Goal: Task Accomplishment & Management: Use online tool/utility

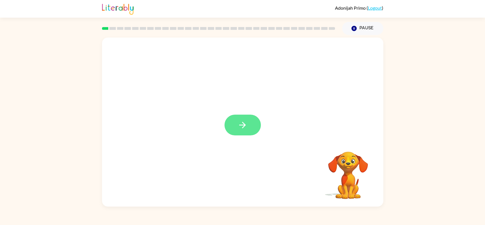
click at [250, 130] on button "button" at bounding box center [242, 124] width 36 height 21
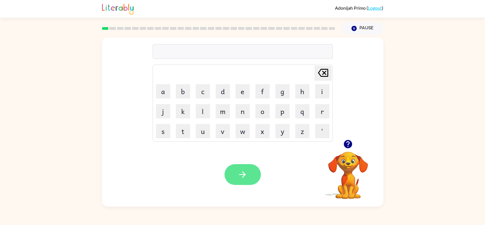
click at [233, 177] on button "button" at bounding box center [242, 174] width 36 height 21
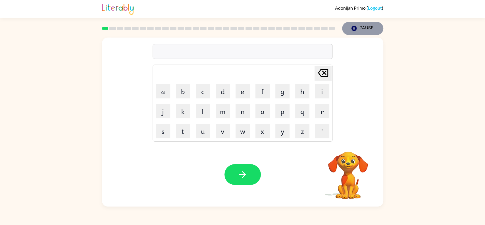
click at [364, 28] on button "Pause Pause" at bounding box center [362, 28] width 41 height 13
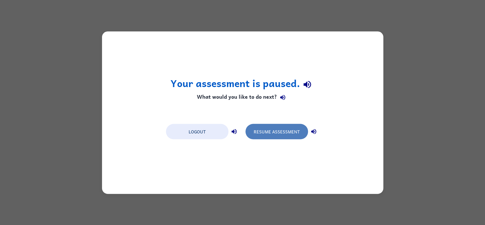
click at [273, 130] on button "Resume Assessment" at bounding box center [276, 131] width 62 height 15
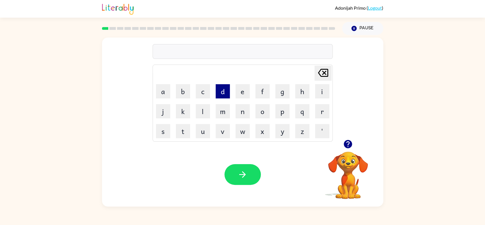
click at [223, 88] on button "d" at bounding box center [223, 91] width 14 height 14
click at [269, 112] on button "o" at bounding box center [262, 111] width 14 height 14
click at [281, 85] on button "g" at bounding box center [282, 91] width 14 height 14
click at [225, 172] on button "button" at bounding box center [242, 174] width 36 height 21
click at [185, 133] on button "t" at bounding box center [183, 131] width 14 height 14
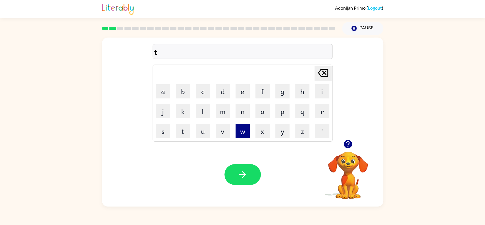
click at [241, 131] on button "w" at bounding box center [242, 131] width 14 height 14
click at [203, 128] on button "u" at bounding box center [203, 131] width 14 height 14
click at [176, 107] on button "k" at bounding box center [183, 111] width 14 height 14
click at [247, 166] on button "button" at bounding box center [242, 174] width 36 height 21
click at [159, 112] on button "j" at bounding box center [163, 111] width 14 height 14
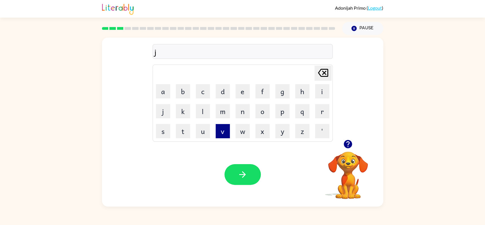
click at [221, 131] on button "v" at bounding box center [223, 131] width 14 height 14
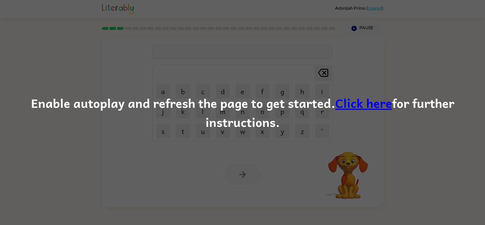
click at [366, 102] on link "Click here" at bounding box center [363, 102] width 57 height 19
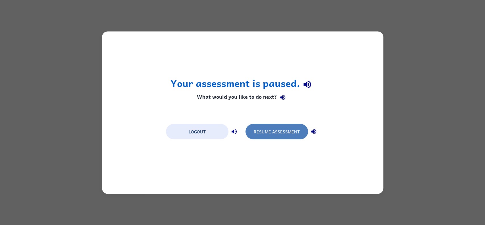
click at [270, 129] on button "Resume Assessment" at bounding box center [276, 131] width 62 height 15
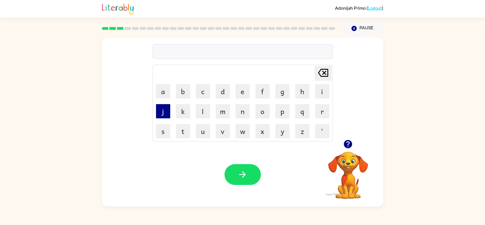
click at [168, 110] on button "j" at bounding box center [163, 111] width 14 height 14
click at [328, 113] on button "r" at bounding box center [322, 111] width 14 height 14
click at [205, 109] on button "l" at bounding box center [203, 111] width 14 height 14
click at [235, 173] on button "button" at bounding box center [242, 174] width 36 height 21
click at [278, 113] on button "p" at bounding box center [282, 111] width 14 height 14
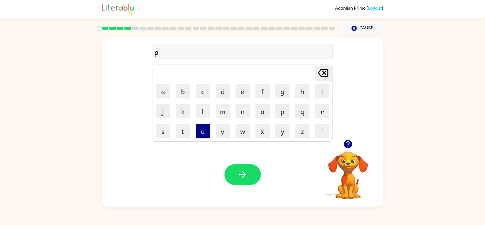
click at [203, 133] on button "u" at bounding box center [203, 131] width 14 height 14
click at [160, 132] on button "s" at bounding box center [163, 131] width 14 height 14
click at [241, 170] on icon "button" at bounding box center [242, 174] width 10 height 10
click at [164, 130] on button "s" at bounding box center [163, 131] width 14 height 14
click at [157, 91] on button "a" at bounding box center [163, 91] width 14 height 14
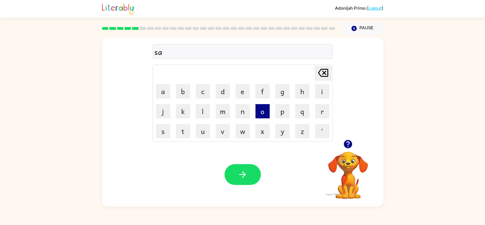
drag, startPoint x: 157, startPoint y: 91, endPoint x: 263, endPoint y: 111, distance: 107.4
click at [263, 111] on tbody "Delete Delete last character input a b c d e f g h i j k l m n o p q r s t u v …" at bounding box center [242, 102] width 178 height 75
click at [261, 111] on button "o" at bounding box center [262, 111] width 14 height 14
click at [281, 106] on button "p" at bounding box center [282, 111] width 14 height 14
click at [229, 168] on button "button" at bounding box center [242, 174] width 36 height 21
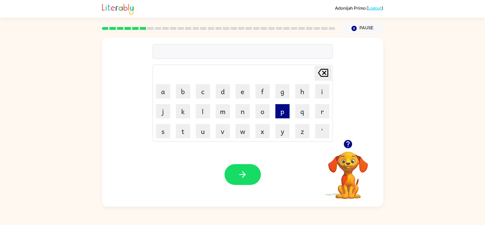
click at [279, 107] on button "p" at bounding box center [282, 111] width 14 height 14
click at [160, 85] on button "a" at bounding box center [163, 91] width 14 height 14
click at [259, 112] on button "o" at bounding box center [262, 111] width 14 height 14
click at [239, 111] on button "n" at bounding box center [242, 111] width 14 height 14
click at [243, 175] on icon "button" at bounding box center [242, 174] width 10 height 10
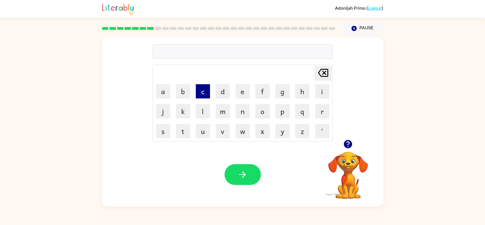
click at [201, 91] on button "c" at bounding box center [203, 91] width 14 height 14
click at [160, 93] on button "a" at bounding box center [163, 91] width 14 height 14
click at [179, 128] on button "t" at bounding box center [183, 131] width 14 height 14
click at [243, 174] on icon "button" at bounding box center [242, 174] width 7 height 7
click at [325, 109] on button "r" at bounding box center [322, 111] width 14 height 14
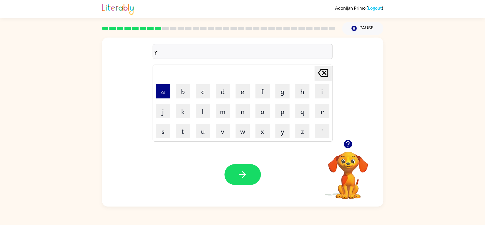
click at [159, 87] on button "a" at bounding box center [163, 91] width 14 height 14
click at [199, 87] on button "c" at bounding box center [203, 91] width 14 height 14
click at [244, 175] on icon "button" at bounding box center [242, 174] width 7 height 7
click at [244, 115] on button "n" at bounding box center [242, 111] width 14 height 14
click at [265, 110] on button "o" at bounding box center [262, 111] width 14 height 14
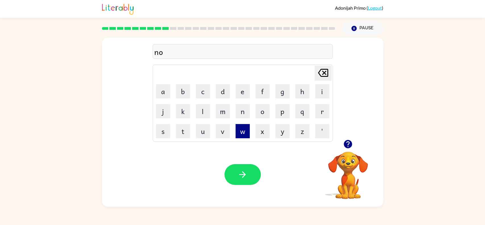
click at [237, 133] on button "w" at bounding box center [242, 131] width 14 height 14
click at [241, 176] on icon "button" at bounding box center [242, 174] width 10 height 10
click at [261, 89] on button "f" at bounding box center [262, 91] width 14 height 14
drag, startPoint x: 316, startPoint y: 90, endPoint x: 145, endPoint y: 97, distance: 170.5
click at [145, 97] on div "f Delete Delete last character input a b c d e f g h i j k l m n o p q r s t u …" at bounding box center [242, 88] width 281 height 102
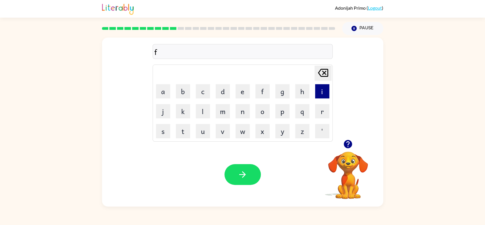
click at [323, 90] on button "i" at bounding box center [322, 91] width 14 height 14
click at [237, 95] on button "e" at bounding box center [242, 91] width 14 height 14
click at [250, 102] on td "n" at bounding box center [242, 110] width 19 height 19
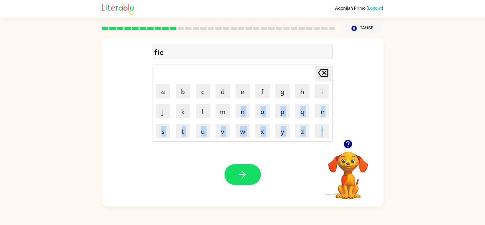
drag, startPoint x: 250, startPoint y: 102, endPoint x: 484, endPoint y: 188, distance: 250.1
click at [484, 188] on div "fie Delete Delete last character input a b c d e f g h i j k l m n o p q r s t …" at bounding box center [242, 120] width 485 height 171
click at [378, 111] on div "fie Delete Delete last character input a b c d e f g h i j k l m n o p q r s t …" at bounding box center [242, 88] width 281 height 102
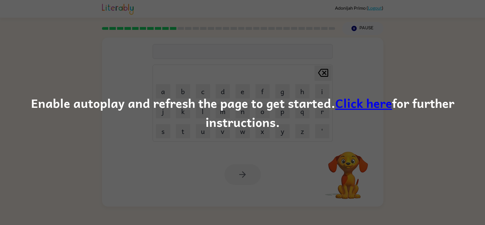
click at [357, 102] on link "Click here" at bounding box center [363, 102] width 57 height 19
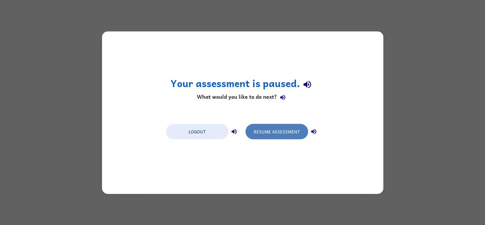
click at [282, 132] on button "Resume Assessment" at bounding box center [276, 131] width 62 height 15
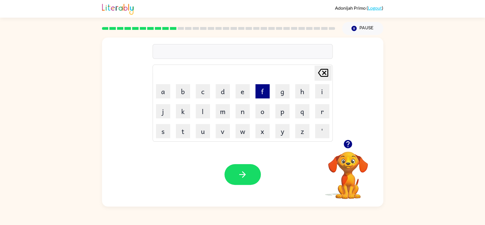
click at [258, 86] on button "f" at bounding box center [262, 91] width 14 height 14
click at [322, 94] on button "i" at bounding box center [322, 91] width 14 height 14
click at [208, 90] on button "c" at bounding box center [203, 91] width 14 height 14
click at [243, 178] on icon "button" at bounding box center [242, 174] width 10 height 10
click at [185, 133] on button "t" at bounding box center [183, 131] width 14 height 14
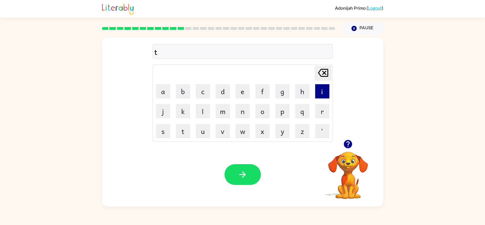
click at [316, 91] on button "i" at bounding box center [322, 91] width 14 height 14
click at [298, 92] on button "h" at bounding box center [302, 91] width 14 height 14
click at [241, 164] on button "button" at bounding box center [242, 174] width 36 height 21
click at [217, 91] on button "d" at bounding box center [223, 91] width 14 height 14
click at [167, 91] on button "a" at bounding box center [163, 91] width 14 height 14
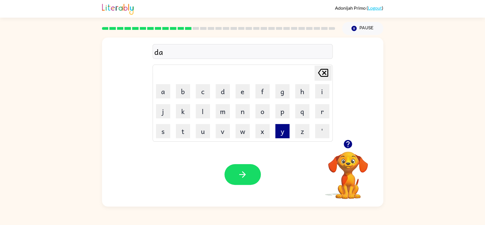
click at [275, 129] on button "y" at bounding box center [282, 131] width 14 height 14
click at [182, 137] on button "t" at bounding box center [183, 131] width 14 height 14
click at [239, 93] on button "e" at bounding box center [242, 91] width 14 height 14
click at [225, 109] on button "m" at bounding box center [223, 111] width 14 height 14
click at [255, 179] on button "button" at bounding box center [242, 174] width 36 height 21
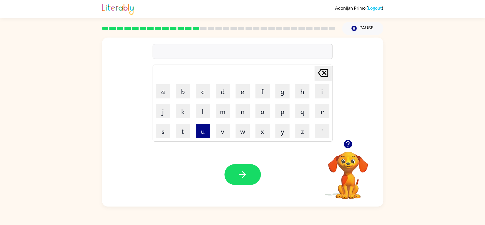
click at [199, 129] on button "u" at bounding box center [203, 131] width 14 height 14
click at [260, 91] on button "f" at bounding box center [262, 91] width 14 height 14
click at [321, 95] on button "i" at bounding box center [322, 91] width 14 height 14
click at [239, 176] on icon "button" at bounding box center [242, 174] width 10 height 10
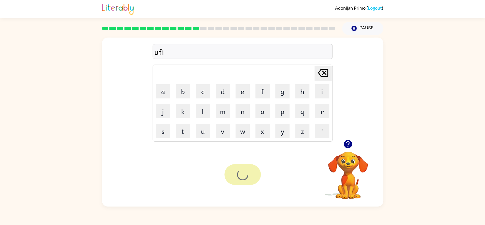
click at [245, 183] on div at bounding box center [242, 174] width 36 height 21
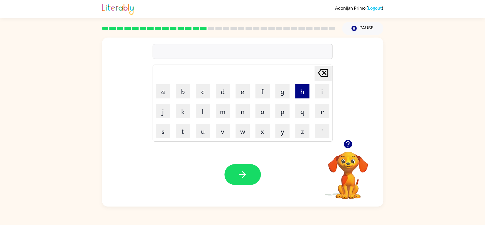
click at [298, 93] on button "h" at bounding box center [302, 91] width 14 height 14
click at [324, 114] on button "r" at bounding box center [322, 111] width 14 height 14
click at [263, 114] on button "o" at bounding box center [262, 111] width 14 height 14
click at [249, 176] on button "button" at bounding box center [242, 174] width 36 height 21
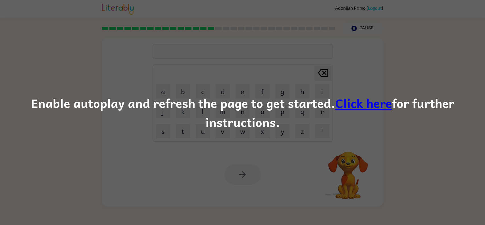
click at [349, 104] on link "Click here" at bounding box center [363, 102] width 57 height 19
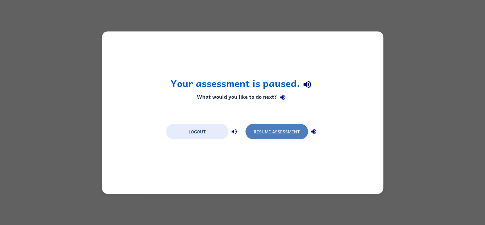
click at [264, 128] on button "Resume Assessment" at bounding box center [276, 131] width 62 height 15
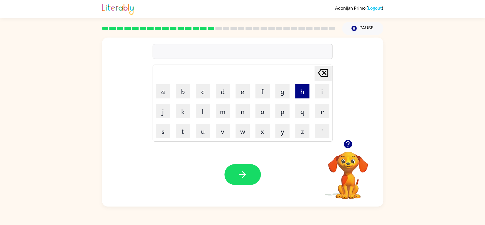
click at [301, 92] on button "h" at bounding box center [302, 91] width 14 height 14
click at [316, 107] on button "r" at bounding box center [322, 111] width 14 height 14
click at [280, 111] on button "p" at bounding box center [282, 111] width 14 height 14
click at [245, 169] on icon "button" at bounding box center [242, 174] width 10 height 10
click at [184, 134] on button "t" at bounding box center [183, 131] width 14 height 14
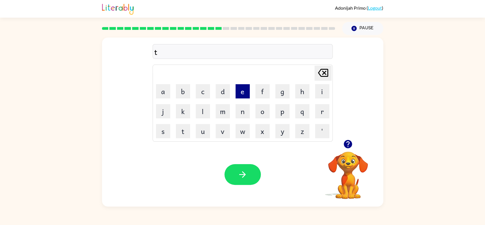
click at [242, 91] on button "e" at bounding box center [242, 91] width 14 height 14
click at [238, 114] on button "n" at bounding box center [242, 111] width 14 height 14
click at [243, 178] on icon "button" at bounding box center [242, 174] width 10 height 10
click at [161, 130] on button "s" at bounding box center [163, 131] width 14 height 14
click at [159, 93] on button "a" at bounding box center [163, 91] width 14 height 14
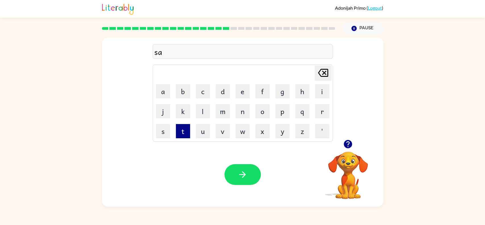
click at [184, 129] on button "t" at bounding box center [183, 131] width 14 height 14
click at [245, 179] on icon "button" at bounding box center [242, 174] width 10 height 10
click at [161, 133] on button "s" at bounding box center [163, 131] width 14 height 14
click at [321, 114] on button "r" at bounding box center [322, 111] width 14 height 14
click at [261, 114] on button "o" at bounding box center [262, 111] width 14 height 14
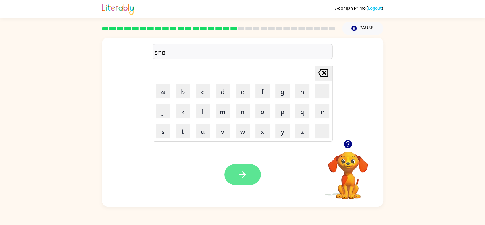
click at [232, 176] on button "button" at bounding box center [242, 174] width 36 height 21
click at [283, 87] on button "g" at bounding box center [282, 91] width 14 height 14
click at [324, 113] on button "r" at bounding box center [322, 111] width 14 height 14
click at [198, 90] on button "c" at bounding box center [203, 91] width 14 height 14
click at [243, 173] on icon "button" at bounding box center [242, 174] width 7 height 7
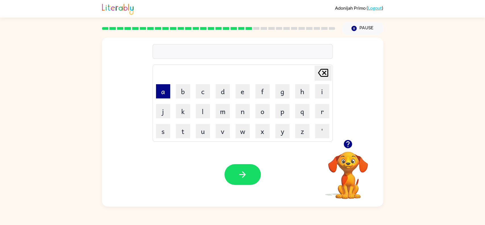
click at [166, 91] on button "a" at bounding box center [163, 91] width 14 height 14
click at [208, 91] on button "c" at bounding box center [203, 91] width 14 height 14
click at [248, 114] on button "n" at bounding box center [242, 111] width 14 height 14
click at [248, 170] on button "button" at bounding box center [242, 174] width 36 height 21
click at [162, 136] on button "s" at bounding box center [163, 131] width 14 height 14
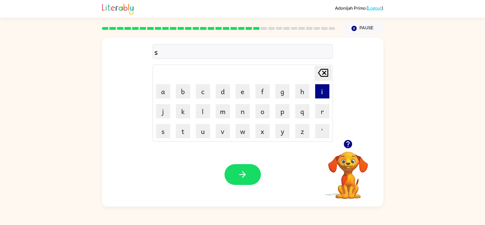
click at [325, 94] on button "i" at bounding box center [322, 91] width 14 height 14
click at [161, 91] on button "a" at bounding box center [163, 91] width 14 height 14
click at [243, 170] on icon "button" at bounding box center [242, 174] width 10 height 10
click at [266, 114] on button "o" at bounding box center [262, 111] width 14 height 14
click at [264, 93] on button "f" at bounding box center [262, 91] width 14 height 14
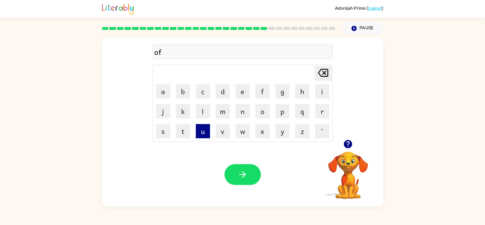
click at [202, 134] on button "u" at bounding box center [203, 131] width 14 height 14
click at [234, 169] on button "button" at bounding box center [242, 174] width 36 height 21
click at [207, 93] on button "c" at bounding box center [203, 91] width 14 height 14
click at [262, 114] on button "o" at bounding box center [262, 111] width 14 height 14
click at [224, 95] on button "d" at bounding box center [223, 91] width 14 height 14
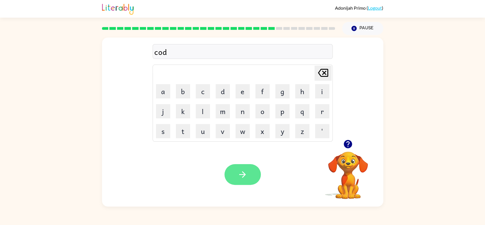
click at [242, 179] on icon "button" at bounding box center [242, 174] width 10 height 10
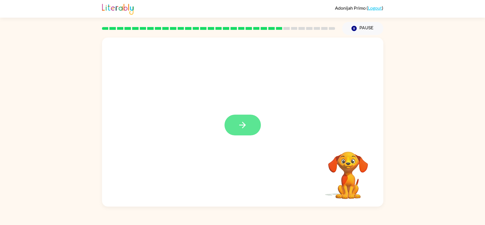
click at [242, 124] on icon "button" at bounding box center [242, 125] width 10 height 10
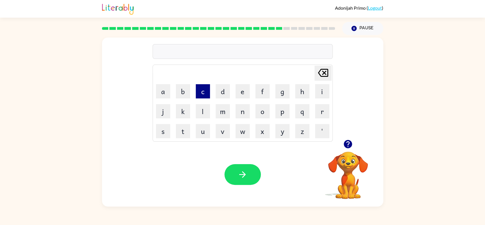
click at [201, 95] on button "c" at bounding box center [203, 91] width 14 height 14
click at [161, 91] on button "a" at bounding box center [163, 91] width 14 height 14
click at [204, 95] on button "c" at bounding box center [203, 91] width 14 height 14
click at [243, 174] on icon "button" at bounding box center [242, 174] width 7 height 7
click at [245, 114] on button "n" at bounding box center [242, 111] width 14 height 14
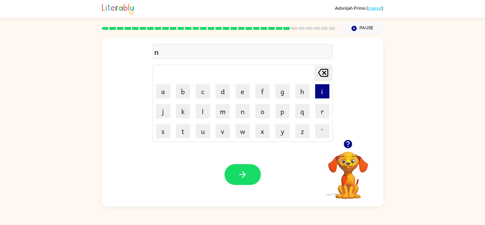
click at [322, 93] on button "i" at bounding box center [322, 91] width 14 height 14
click at [323, 72] on icon at bounding box center [323, 73] width 10 height 8
click at [320, 77] on icon "[PERSON_NAME] last character input" at bounding box center [323, 73] width 14 height 14
click at [321, 94] on button "i" at bounding box center [322, 91] width 14 height 14
click at [245, 109] on button "n" at bounding box center [242, 111] width 14 height 14
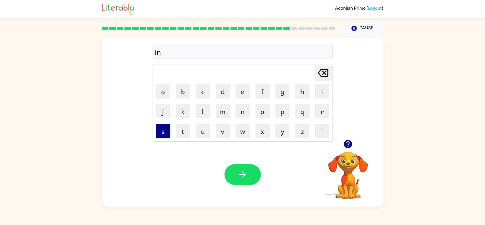
click at [167, 136] on button "s" at bounding box center [163, 131] width 14 height 14
click at [202, 92] on button "c" at bounding box center [203, 91] width 14 height 14
click at [240, 176] on icon "button" at bounding box center [242, 174] width 10 height 10
click at [203, 93] on button "c" at bounding box center [203, 91] width 14 height 14
click at [158, 92] on button "a" at bounding box center [163, 91] width 14 height 14
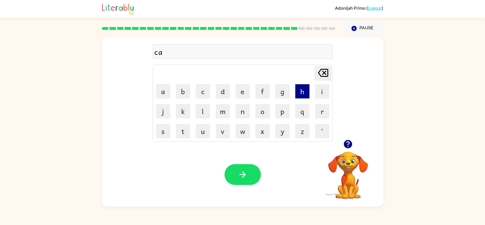
click at [300, 94] on button "h" at bounding box center [302, 91] width 14 height 14
click at [253, 168] on button "button" at bounding box center [242, 174] width 36 height 21
click at [184, 93] on button "b" at bounding box center [183, 91] width 14 height 14
click at [244, 91] on button "e" at bounding box center [242, 91] width 14 height 14
click at [283, 114] on button "p" at bounding box center [282, 111] width 14 height 14
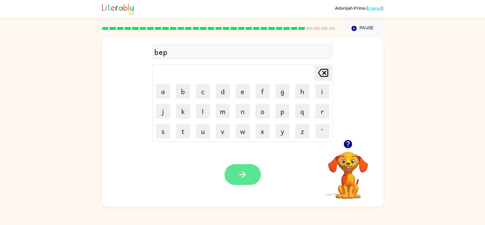
click at [232, 169] on button "button" at bounding box center [242, 174] width 36 height 21
click at [206, 93] on button "c" at bounding box center [203, 91] width 14 height 14
click at [327, 93] on button "i" at bounding box center [322, 91] width 14 height 14
click at [245, 114] on button "n" at bounding box center [242, 111] width 14 height 14
click at [245, 176] on icon "button" at bounding box center [242, 174] width 10 height 10
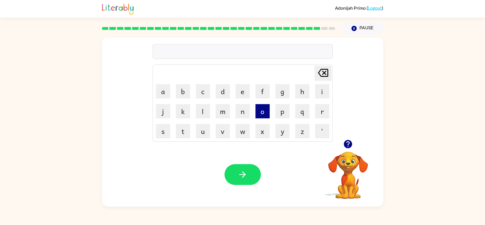
click at [260, 112] on button "o" at bounding box center [262, 111] width 14 height 14
click at [286, 114] on button "p" at bounding box center [282, 111] width 14 height 14
click at [185, 91] on button "b" at bounding box center [183, 91] width 14 height 14
click at [242, 168] on button "button" at bounding box center [242, 174] width 36 height 21
click at [239, 116] on button "n" at bounding box center [242, 111] width 14 height 14
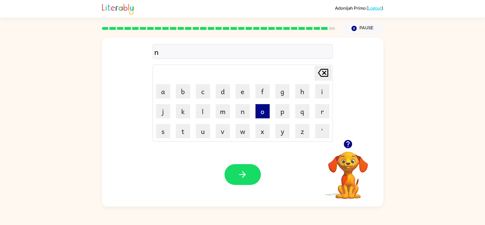
click at [268, 114] on button "o" at bounding box center [262, 111] width 14 height 14
click at [189, 131] on button "t" at bounding box center [183, 131] width 14 height 14
click at [248, 176] on button "button" at bounding box center [242, 174] width 36 height 21
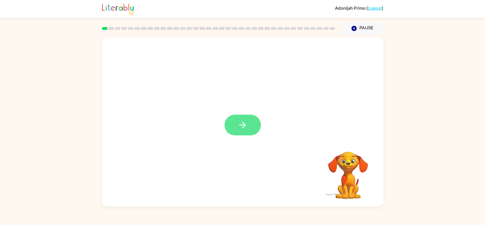
click at [241, 128] on icon "button" at bounding box center [242, 125] width 10 height 10
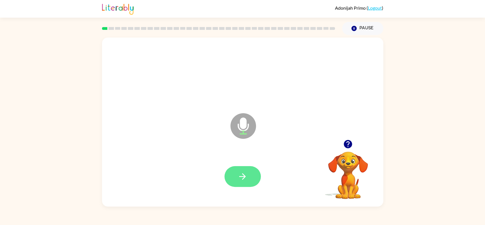
click at [239, 176] on icon "button" at bounding box center [242, 176] width 7 height 7
click at [239, 177] on icon "button" at bounding box center [242, 176] width 10 height 10
click at [242, 173] on icon "button" at bounding box center [242, 176] width 10 height 10
click at [244, 176] on icon "button" at bounding box center [242, 176] width 7 height 7
click at [245, 171] on button "button" at bounding box center [242, 176] width 36 height 21
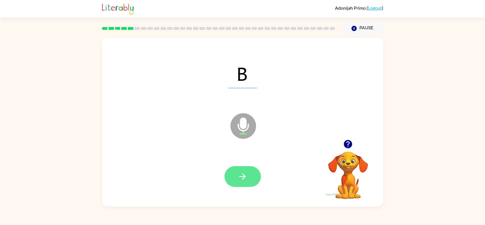
click at [240, 174] on icon "button" at bounding box center [242, 176] width 10 height 10
click at [242, 174] on icon "button" at bounding box center [242, 176] width 10 height 10
click at [242, 173] on icon "button" at bounding box center [242, 176] width 10 height 10
click at [241, 177] on icon "button" at bounding box center [242, 176] width 10 height 10
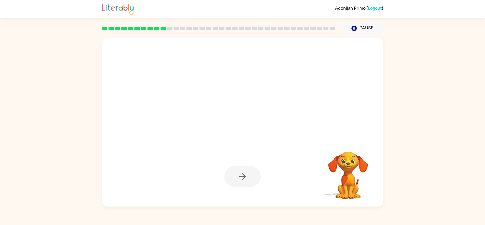
click at [240, 177] on div at bounding box center [242, 176] width 36 height 21
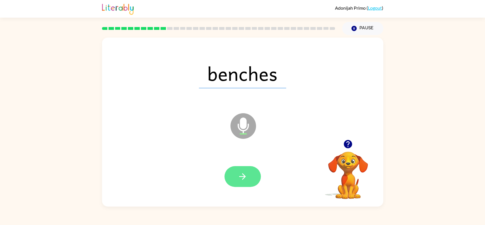
click at [249, 175] on button "button" at bounding box center [242, 176] width 36 height 21
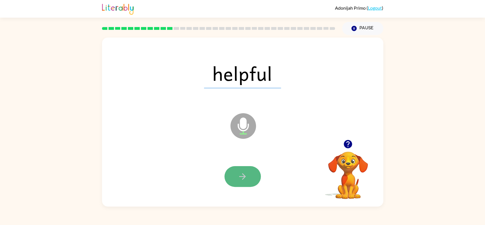
click at [247, 174] on icon "button" at bounding box center [242, 176] width 10 height 10
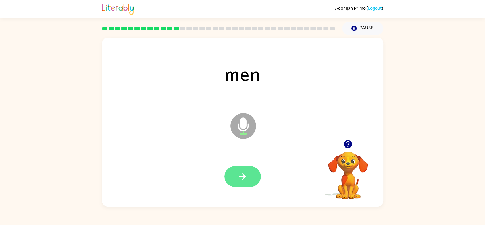
click at [238, 171] on icon "button" at bounding box center [242, 176] width 10 height 10
click at [245, 177] on icon "button" at bounding box center [242, 176] width 10 height 10
click at [237, 170] on button "button" at bounding box center [242, 176] width 36 height 21
click at [237, 173] on button "button" at bounding box center [242, 176] width 36 height 21
click at [241, 175] on icon "button" at bounding box center [242, 176] width 10 height 10
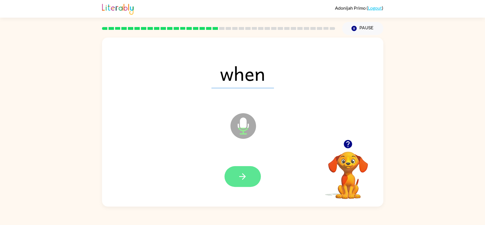
click at [241, 176] on icon "button" at bounding box center [242, 176] width 7 height 7
click at [248, 176] on button "button" at bounding box center [242, 176] width 36 height 21
click at [248, 179] on button "button" at bounding box center [242, 176] width 36 height 21
click at [245, 181] on button "button" at bounding box center [242, 176] width 36 height 21
click at [239, 179] on icon "button" at bounding box center [242, 176] width 10 height 10
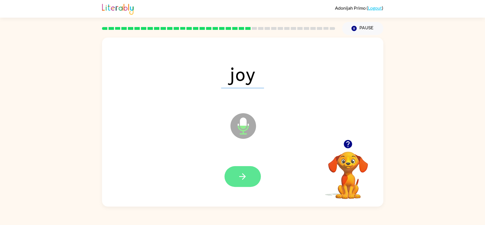
click at [243, 172] on icon "button" at bounding box center [242, 176] width 10 height 10
click at [243, 176] on icon "button" at bounding box center [242, 176] width 7 height 7
click at [241, 168] on button "button" at bounding box center [242, 176] width 36 height 21
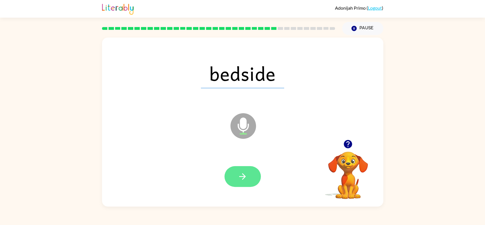
click at [239, 179] on icon "button" at bounding box center [242, 176] width 10 height 10
click at [246, 177] on icon "button" at bounding box center [242, 176] width 10 height 10
click at [236, 180] on button "button" at bounding box center [242, 176] width 36 height 21
click at [245, 178] on icon "button" at bounding box center [242, 176] width 10 height 10
click at [244, 178] on icon "button" at bounding box center [242, 176] width 10 height 10
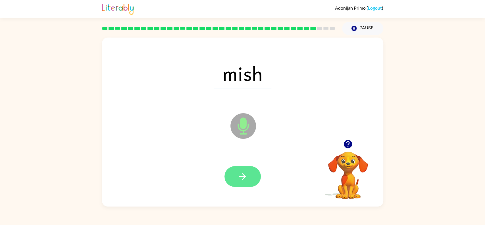
click at [245, 176] on icon "button" at bounding box center [242, 176] width 10 height 10
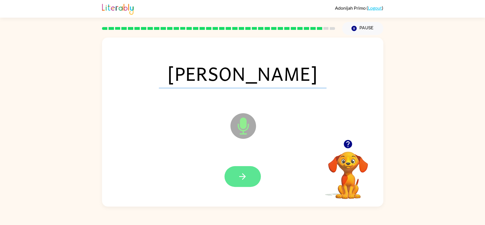
click at [247, 176] on icon "button" at bounding box center [242, 176] width 10 height 10
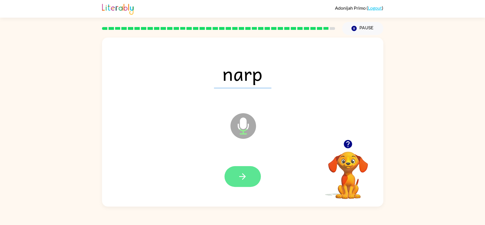
click at [245, 178] on icon "button" at bounding box center [242, 176] width 10 height 10
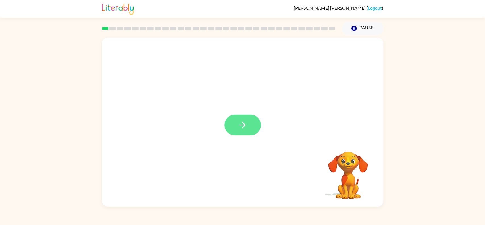
click at [250, 131] on button "button" at bounding box center [242, 124] width 36 height 21
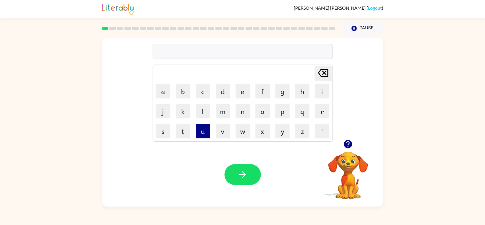
click at [205, 136] on button "u" at bounding box center [203, 131] width 14 height 14
click at [221, 114] on button "m" at bounding box center [223, 111] width 14 height 14
click at [260, 109] on button "o" at bounding box center [262, 111] width 14 height 14
click at [252, 175] on button "button" at bounding box center [242, 174] width 36 height 21
click at [185, 131] on button "t" at bounding box center [183, 131] width 14 height 14
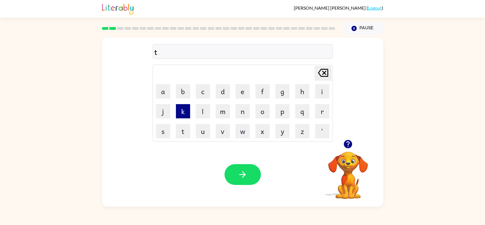
click at [186, 107] on button "k" at bounding box center [183, 111] width 14 height 14
click at [257, 183] on div at bounding box center [242, 174] width 36 height 21
click at [259, 160] on div "Your browser must support playing .mp4 files to use Literably. Please try using…" at bounding box center [242, 174] width 281 height 64
click at [250, 175] on button "button" at bounding box center [242, 174] width 36 height 21
click at [160, 114] on button "j" at bounding box center [163, 111] width 14 height 14
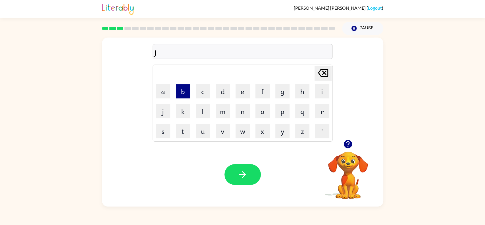
click at [177, 97] on button "b" at bounding box center [183, 91] width 14 height 14
click at [324, 78] on icon "[PERSON_NAME] last character input" at bounding box center [323, 73] width 14 height 14
click at [164, 94] on button "a" at bounding box center [163, 91] width 14 height 14
click at [185, 134] on button "t" at bounding box center [183, 131] width 14 height 14
click at [245, 183] on button "button" at bounding box center [242, 174] width 36 height 21
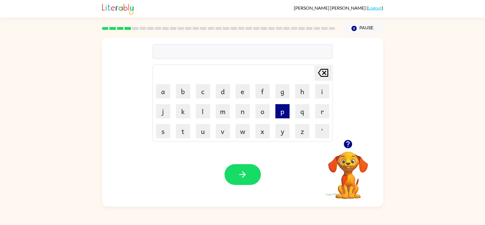
click at [277, 116] on button "p" at bounding box center [282, 111] width 14 height 14
click at [205, 117] on button "l" at bounding box center [203, 111] width 14 height 14
click at [249, 180] on button "button" at bounding box center [242, 174] width 36 height 21
click at [162, 134] on button "s" at bounding box center [163, 131] width 14 height 14
click at [179, 133] on button "t" at bounding box center [183, 131] width 14 height 14
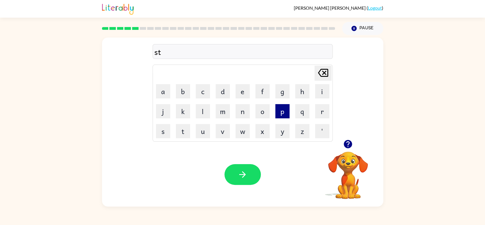
click at [285, 114] on button "p" at bounding box center [282, 111] width 14 height 14
click at [252, 169] on button "button" at bounding box center [242, 174] width 36 height 21
click at [224, 114] on button "m" at bounding box center [223, 111] width 14 height 14
click at [198, 105] on button "l" at bounding box center [203, 111] width 14 height 14
click at [252, 176] on button "button" at bounding box center [242, 174] width 36 height 21
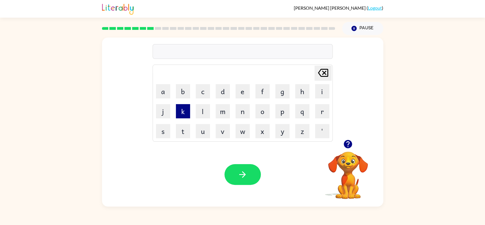
click at [185, 105] on button "k" at bounding box center [183, 111] width 14 height 14
click at [323, 95] on button "i" at bounding box center [322, 91] width 14 height 14
click at [185, 134] on button "t" at bounding box center [183, 131] width 14 height 14
click at [245, 173] on icon "button" at bounding box center [242, 174] width 10 height 10
click at [321, 114] on button "r" at bounding box center [322, 111] width 14 height 14
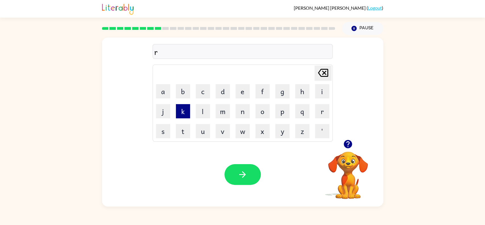
click at [185, 116] on button "k" at bounding box center [183, 111] width 14 height 14
click at [178, 131] on button "t" at bounding box center [183, 131] width 14 height 14
click at [248, 169] on button "button" at bounding box center [242, 174] width 36 height 21
click at [247, 117] on button "n" at bounding box center [242, 111] width 14 height 14
click at [225, 113] on button "m" at bounding box center [223, 111] width 14 height 14
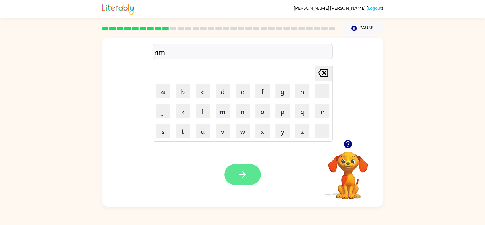
click at [252, 168] on button "button" at bounding box center [242, 174] width 36 height 21
click at [178, 116] on button "k" at bounding box center [183, 111] width 14 height 14
click at [204, 116] on button "l" at bounding box center [203, 111] width 14 height 14
click at [243, 166] on button "button" at bounding box center [242, 174] width 36 height 21
click at [178, 136] on button "t" at bounding box center [183, 131] width 14 height 14
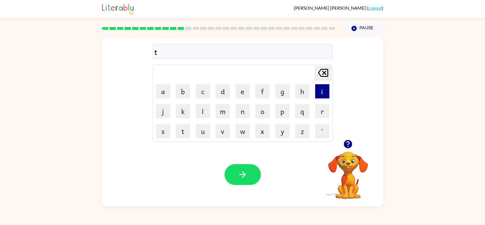
click at [319, 91] on button "i" at bounding box center [322, 91] width 14 height 14
click at [252, 168] on button "button" at bounding box center [242, 174] width 36 height 21
click at [187, 134] on button "t" at bounding box center [183, 131] width 14 height 14
click at [225, 116] on button "m" at bounding box center [223, 111] width 14 height 14
click at [239, 165] on button "button" at bounding box center [242, 174] width 36 height 21
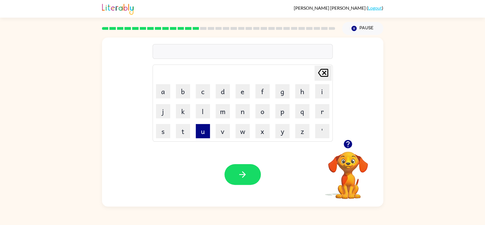
click at [198, 133] on button "u" at bounding box center [203, 131] width 14 height 14
click at [218, 111] on button "m" at bounding box center [223, 111] width 14 height 14
click at [232, 169] on button "button" at bounding box center [242, 174] width 36 height 21
click at [322, 117] on button "r" at bounding box center [322, 111] width 14 height 14
click at [258, 170] on button "button" at bounding box center [242, 174] width 36 height 21
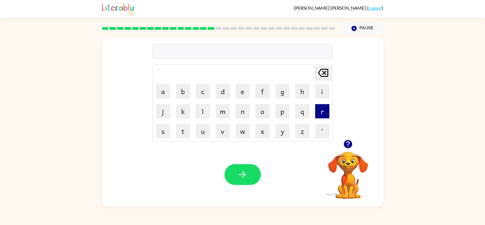
click at [320, 109] on button "r" at bounding box center [322, 111] width 14 height 14
click at [286, 137] on button "y" at bounding box center [282, 131] width 14 height 14
click at [252, 174] on button "button" at bounding box center [242, 174] width 36 height 21
click at [164, 133] on button "s" at bounding box center [163, 131] width 14 height 14
click at [188, 130] on button "t" at bounding box center [183, 131] width 14 height 14
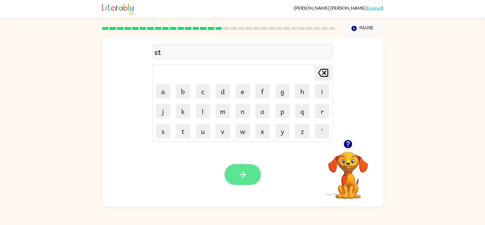
click at [240, 172] on icon "button" at bounding box center [242, 174] width 10 height 10
click at [322, 90] on button "i" at bounding box center [322, 91] width 14 height 14
click at [321, 114] on button "r" at bounding box center [322, 111] width 14 height 14
click at [251, 172] on button "button" at bounding box center [242, 174] width 36 height 21
click at [326, 115] on button "r" at bounding box center [322, 111] width 14 height 14
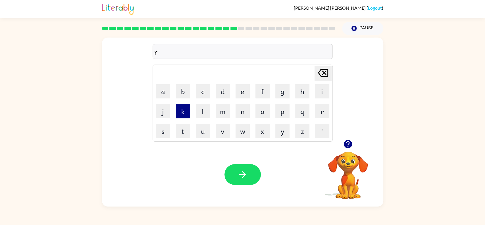
click at [185, 117] on button "k" at bounding box center [183, 111] width 14 height 14
click at [241, 181] on button "button" at bounding box center [242, 174] width 36 height 21
click at [164, 111] on button "j" at bounding box center [163, 111] width 14 height 14
click at [327, 114] on button "r" at bounding box center [322, 111] width 14 height 14
click at [242, 183] on button "button" at bounding box center [242, 174] width 36 height 21
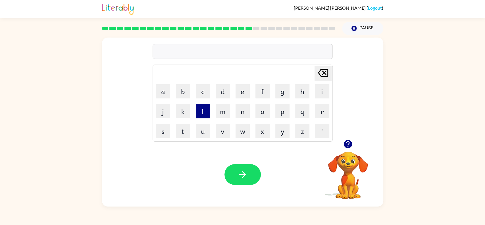
click at [198, 112] on button "l" at bounding box center [203, 111] width 14 height 14
click at [321, 79] on icon "[PERSON_NAME] last character input" at bounding box center [323, 73] width 14 height 14
click at [164, 132] on button "s" at bounding box center [163, 131] width 14 height 14
click at [327, 107] on button "r" at bounding box center [322, 111] width 14 height 14
click at [254, 174] on button "button" at bounding box center [242, 174] width 36 height 21
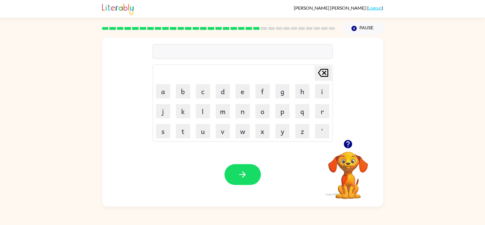
click at [158, 143] on div "Your browser must support playing .mp4 files to use Literably. Please try using…" at bounding box center [242, 174] width 281 height 64
click at [167, 136] on button "s" at bounding box center [163, 131] width 14 height 14
click at [186, 131] on button "t" at bounding box center [183, 131] width 14 height 14
click at [245, 176] on icon "button" at bounding box center [242, 174] width 10 height 10
click at [262, 92] on button "f" at bounding box center [262, 91] width 14 height 14
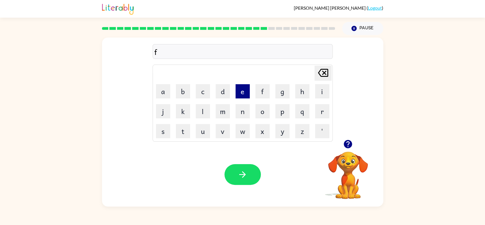
click at [235, 89] on button "e" at bounding box center [242, 91] width 14 height 14
click at [246, 175] on icon "button" at bounding box center [242, 174] width 10 height 10
drag, startPoint x: 246, startPoint y: 175, endPoint x: 280, endPoint y: 144, distance: 46.0
click at [280, 144] on div "Your browser must support playing .mp4 files to use Literably. Please try using…" at bounding box center [242, 174] width 281 height 64
click at [186, 108] on button "k" at bounding box center [183, 111] width 14 height 14
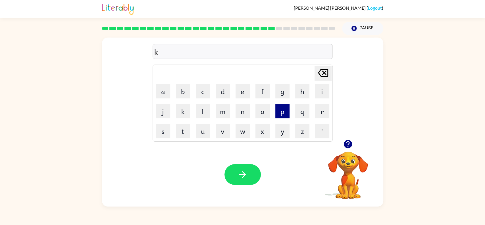
click at [287, 109] on button "p" at bounding box center [282, 111] width 14 height 14
click at [248, 173] on button "button" at bounding box center [242, 174] width 36 height 21
click at [166, 112] on button "j" at bounding box center [163, 111] width 14 height 14
click at [281, 94] on button "g" at bounding box center [282, 91] width 14 height 14
click at [241, 105] on button "n" at bounding box center [242, 111] width 14 height 14
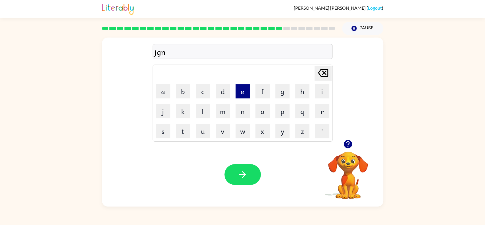
click at [245, 93] on button "e" at bounding box center [242, 91] width 14 height 14
click at [328, 73] on icon "[PERSON_NAME] last character input" at bounding box center [323, 73] width 14 height 14
click at [325, 78] on icon "[PERSON_NAME] last character input" at bounding box center [323, 73] width 14 height 14
click at [247, 86] on button "e" at bounding box center [242, 91] width 14 height 14
click at [249, 180] on button "button" at bounding box center [242, 174] width 36 height 21
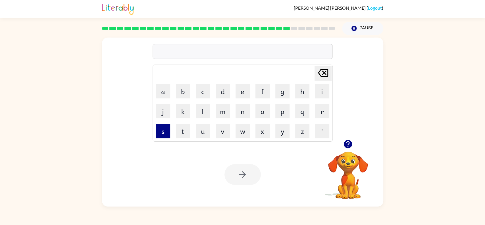
click at [166, 132] on button "s" at bounding box center [163, 131] width 14 height 14
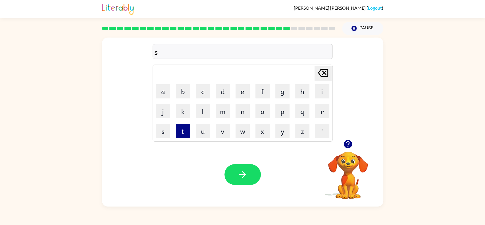
click at [184, 130] on button "t" at bounding box center [183, 131] width 14 height 14
click at [243, 165] on button "button" at bounding box center [242, 174] width 36 height 21
click at [189, 107] on button "k" at bounding box center [183, 111] width 14 height 14
click at [185, 136] on button "t" at bounding box center [183, 131] width 14 height 14
click at [252, 176] on button "button" at bounding box center [242, 174] width 36 height 21
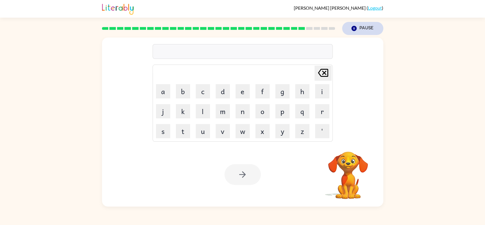
click at [361, 24] on button "Pause Pause" at bounding box center [362, 28] width 41 height 13
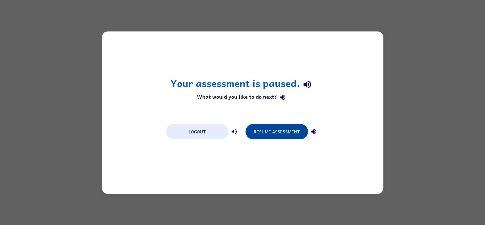
click at [272, 135] on button "Resume Assessment" at bounding box center [276, 131] width 62 height 15
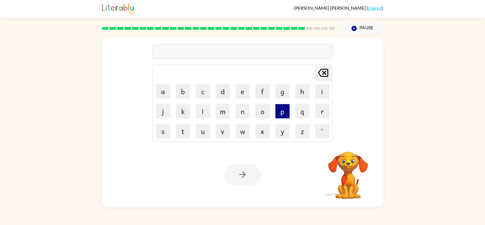
click at [279, 111] on button "p" at bounding box center [282, 111] width 14 height 14
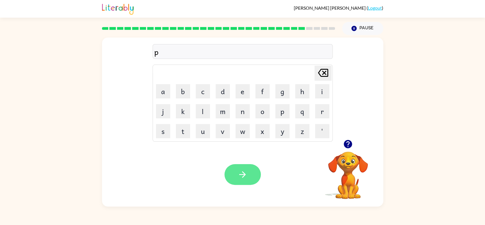
click at [243, 183] on button "button" at bounding box center [242, 174] width 36 height 21
click at [164, 124] on button "s" at bounding box center [163, 131] width 14 height 14
click at [324, 79] on icon "[PERSON_NAME] last character input" at bounding box center [323, 73] width 14 height 14
click at [164, 116] on button "j" at bounding box center [163, 111] width 14 height 14
click at [181, 135] on button "t" at bounding box center [183, 131] width 14 height 14
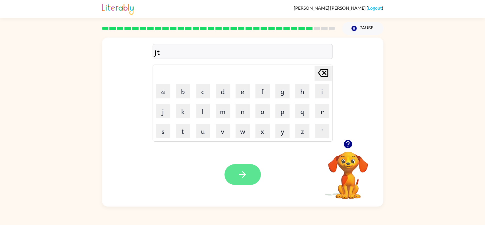
click at [252, 169] on button "button" at bounding box center [242, 174] width 36 height 21
click at [187, 134] on button "t" at bounding box center [183, 131] width 14 height 14
click at [226, 110] on button "m" at bounding box center [223, 111] width 14 height 14
click at [247, 172] on icon "button" at bounding box center [242, 174] width 10 height 10
click at [245, 85] on button "e" at bounding box center [242, 91] width 14 height 14
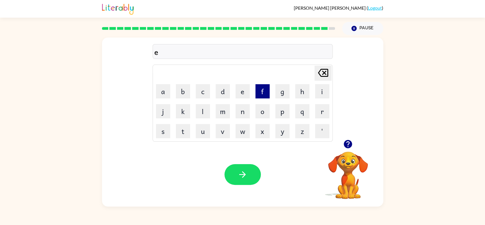
click at [265, 87] on button "f" at bounding box center [262, 91] width 14 height 14
click at [252, 176] on button "button" at bounding box center [242, 174] width 36 height 21
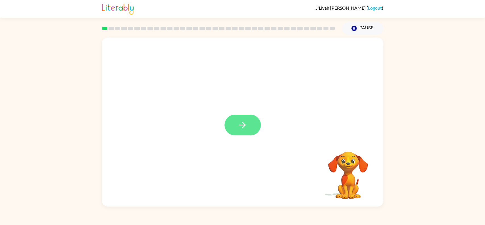
click at [252, 127] on button "button" at bounding box center [242, 124] width 36 height 21
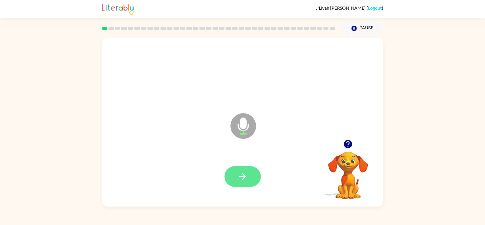
click at [252, 183] on button "button" at bounding box center [242, 176] width 36 height 21
click at [248, 182] on button "button" at bounding box center [242, 176] width 36 height 21
click at [252, 176] on button "button" at bounding box center [242, 176] width 36 height 21
click at [249, 180] on button "button" at bounding box center [242, 176] width 36 height 21
click at [256, 176] on button "button" at bounding box center [242, 176] width 36 height 21
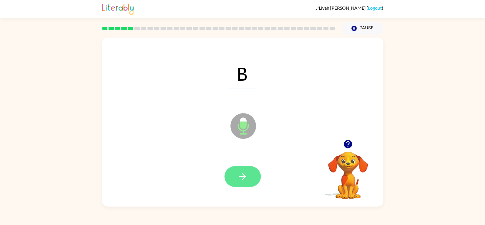
click at [240, 176] on icon "button" at bounding box center [242, 176] width 7 height 7
click at [252, 178] on button "button" at bounding box center [242, 176] width 36 height 21
click at [250, 174] on button "button" at bounding box center [242, 176] width 36 height 21
click at [250, 172] on button "button" at bounding box center [242, 176] width 36 height 21
click at [241, 183] on button "button" at bounding box center [242, 176] width 36 height 21
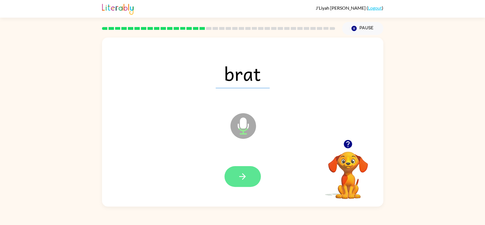
click at [254, 177] on button "button" at bounding box center [242, 176] width 36 height 21
click at [252, 179] on button "button" at bounding box center [242, 176] width 36 height 21
click at [257, 186] on div at bounding box center [242, 176] width 36 height 21
click at [249, 183] on button "button" at bounding box center [242, 176] width 36 height 21
click at [247, 175] on icon "button" at bounding box center [242, 176] width 10 height 10
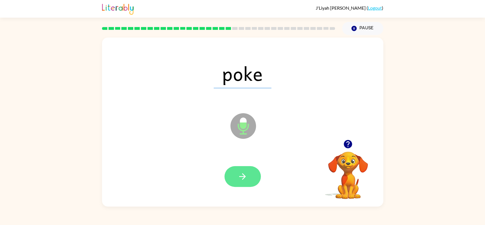
click at [245, 184] on button "button" at bounding box center [242, 176] width 36 height 21
click at [255, 180] on button "button" at bounding box center [242, 176] width 36 height 21
click at [248, 184] on button "button" at bounding box center [242, 176] width 36 height 21
click at [252, 186] on button "button" at bounding box center [242, 176] width 36 height 21
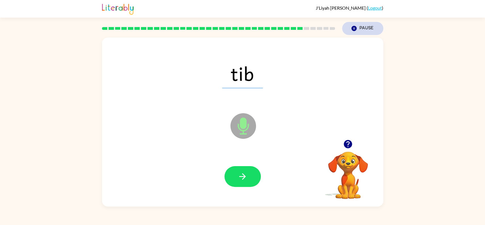
click at [368, 26] on button "Pause Pause" at bounding box center [362, 28] width 41 height 13
